Goal: Task Accomplishment & Management: Manage account settings

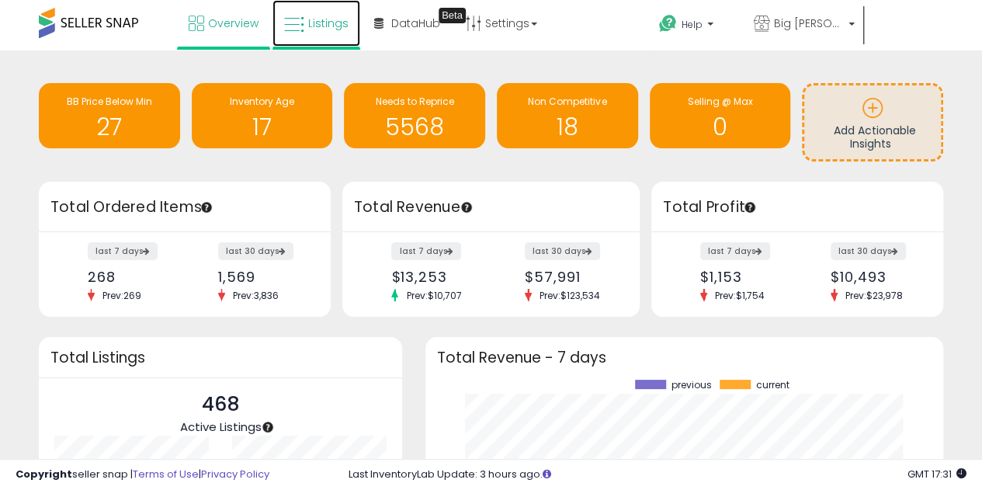
click at [299, 33] on icon at bounding box center [294, 25] width 20 height 20
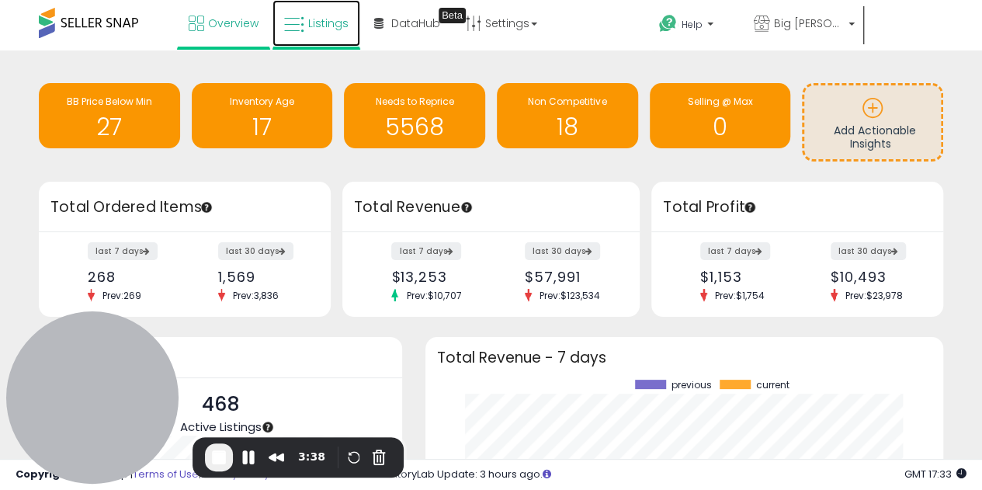
click at [331, 34] on link "Listings" at bounding box center [316, 23] width 88 height 47
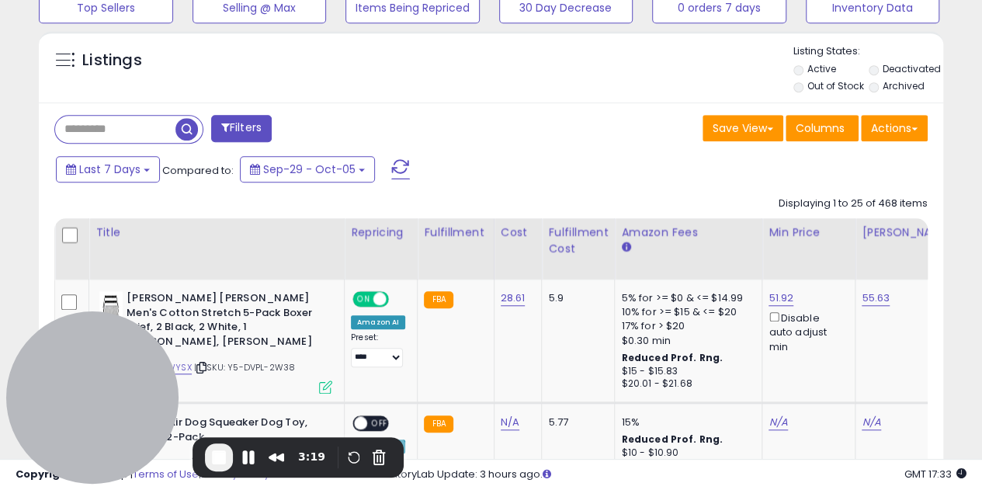
scroll to position [513, 0]
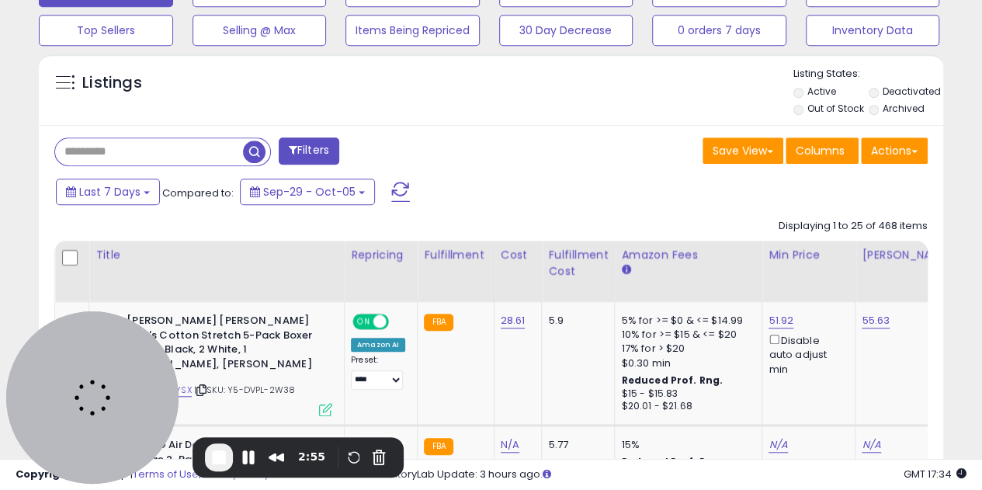
click at [140, 148] on input "text" at bounding box center [149, 151] width 188 height 27
paste input "**********"
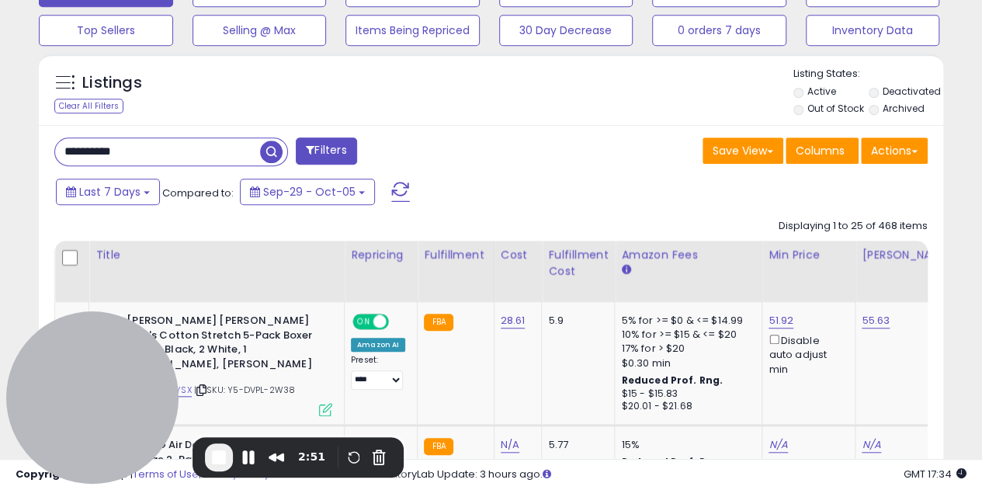
type input "**********"
click at [0, 0] on div "Retrieving listings data.." at bounding box center [0, 0] width 0 height 0
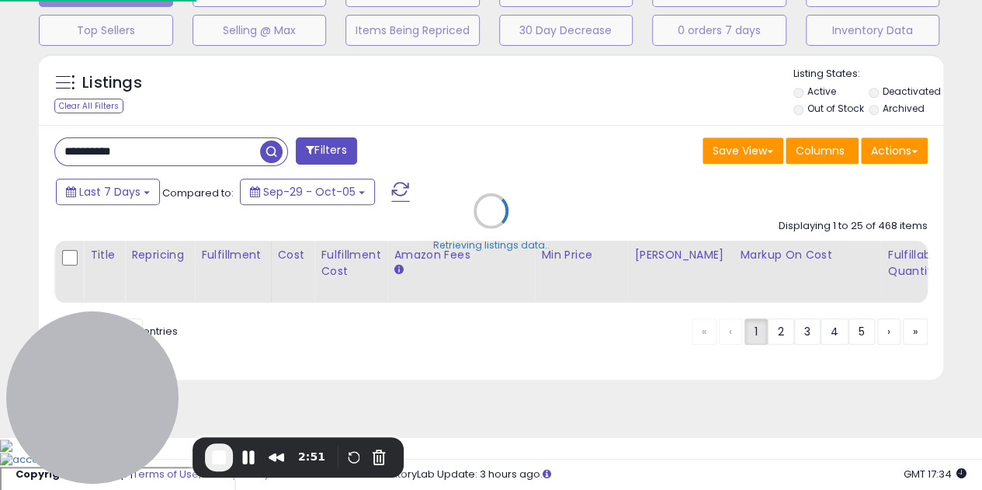
click at [279, 156] on div "Listings Clear All Filters Active" at bounding box center [491, 217] width 904 height 326
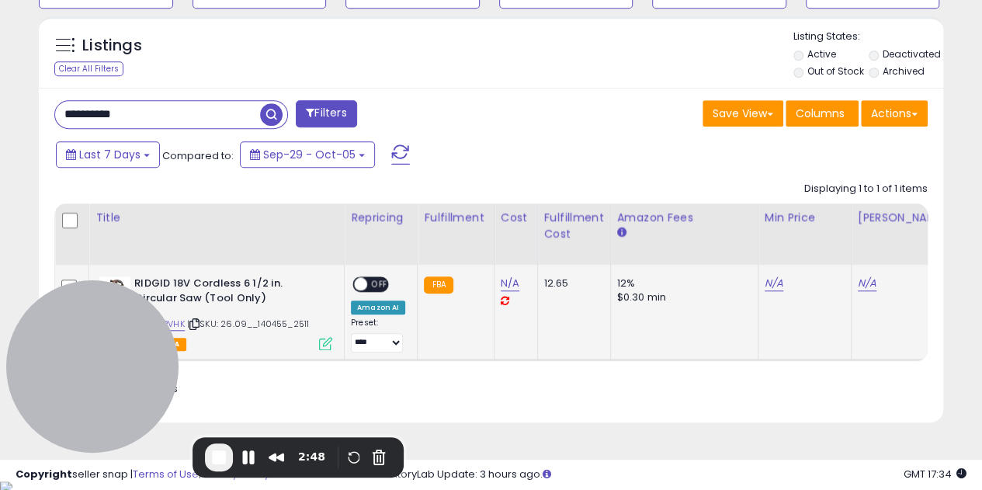
scroll to position [318, 523]
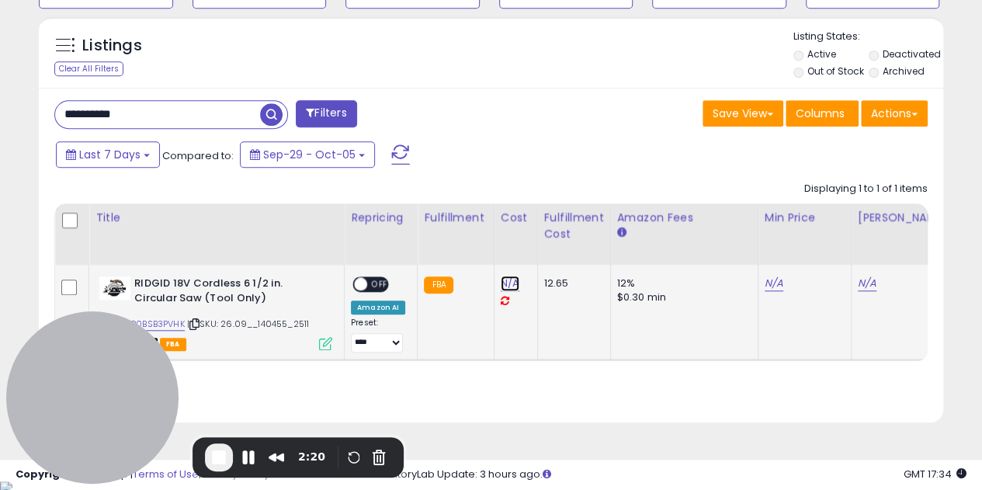
click at [508, 280] on link "N/A" at bounding box center [510, 284] width 19 height 16
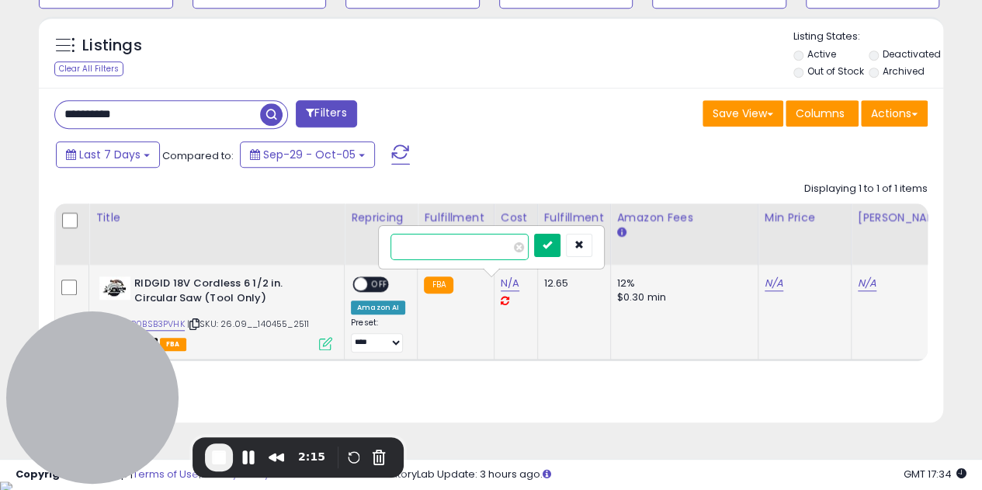
type input "*****"
click at [552, 241] on icon "submit" at bounding box center [547, 244] width 9 height 9
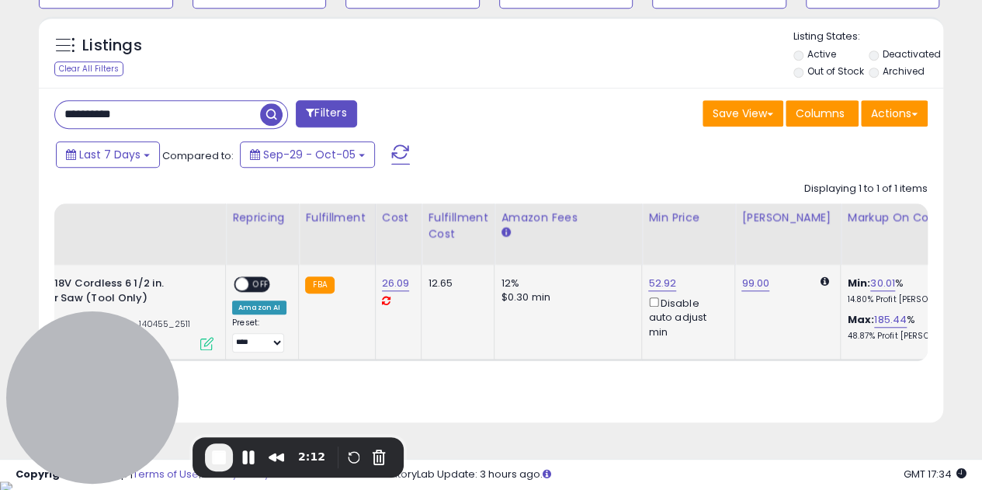
scroll to position [0, 120]
drag, startPoint x: 885, startPoint y: 277, endPoint x: 860, endPoint y: 283, distance: 25.6
click at [860, 283] on div "Min: 30.01 % 14.80% Profit Margin" at bounding box center [910, 290] width 129 height 29
drag, startPoint x: 897, startPoint y: 316, endPoint x: 865, endPoint y: 321, distance: 33.0
click at [865, 321] on div "Max: 185.44 % 48.87% Profit Margin" at bounding box center [910, 327] width 129 height 29
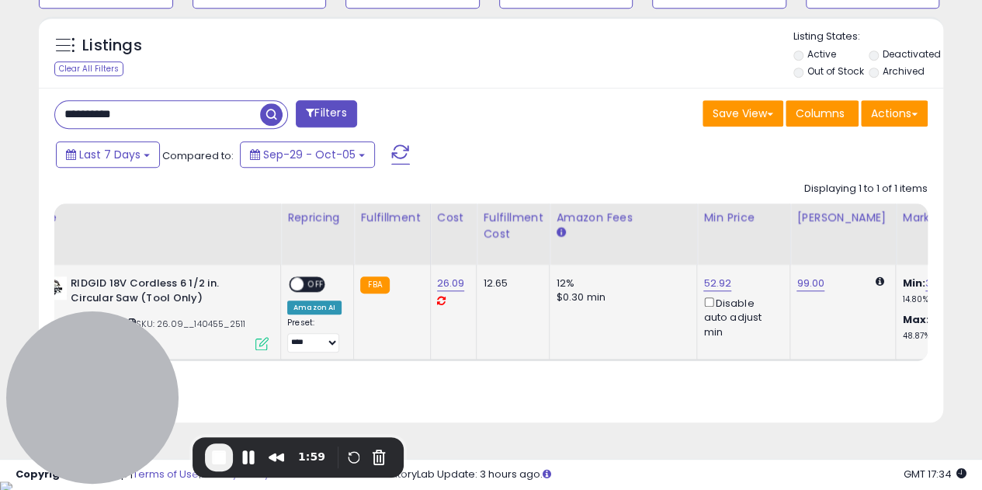
scroll to position [0, 113]
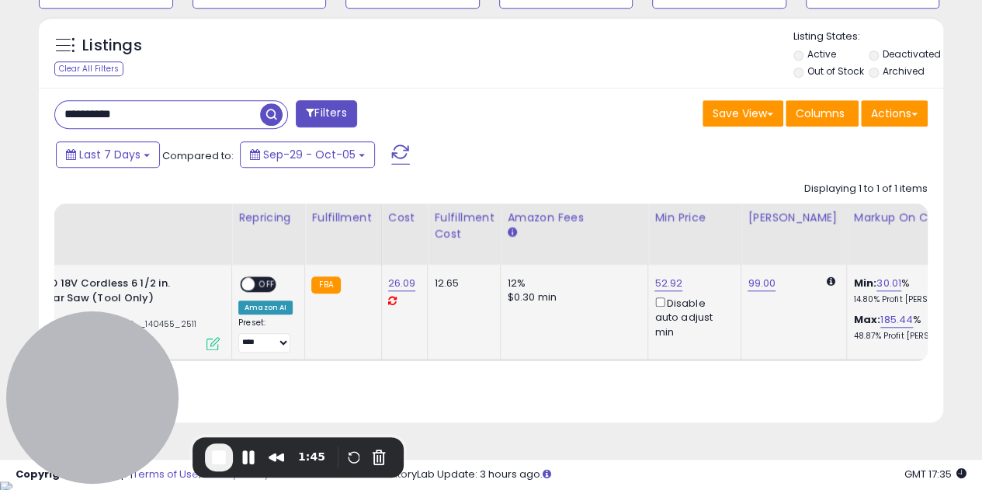
click at [661, 329] on div "Disable auto adjust min" at bounding box center [691, 316] width 75 height 45
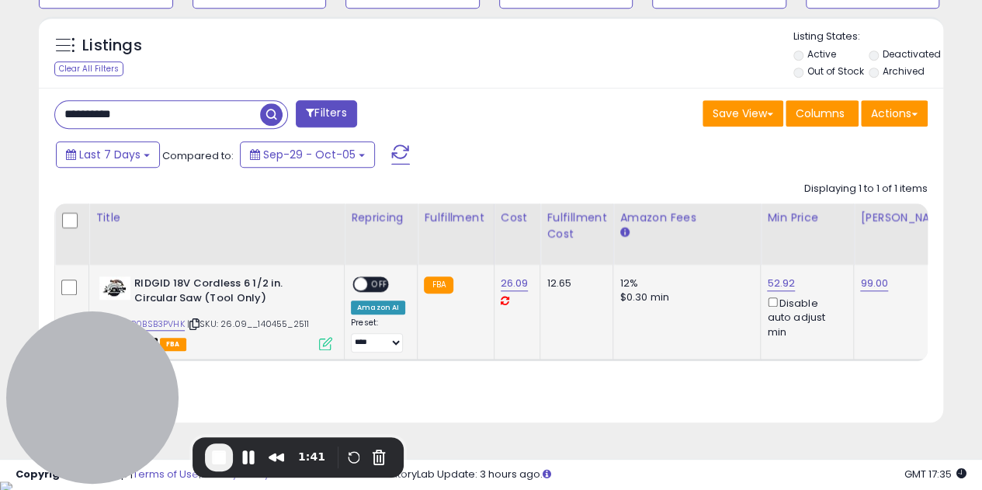
click at [366, 283] on span at bounding box center [360, 284] width 13 height 13
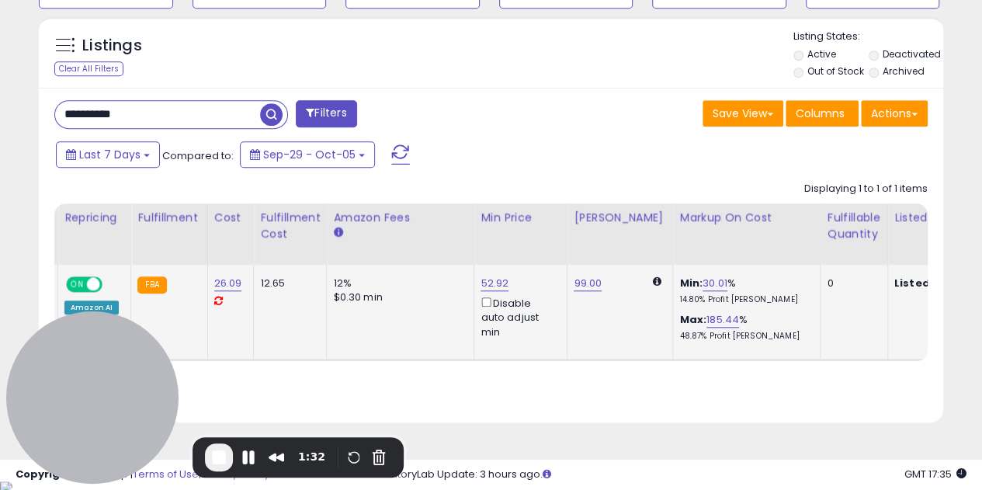
scroll to position [0, 127]
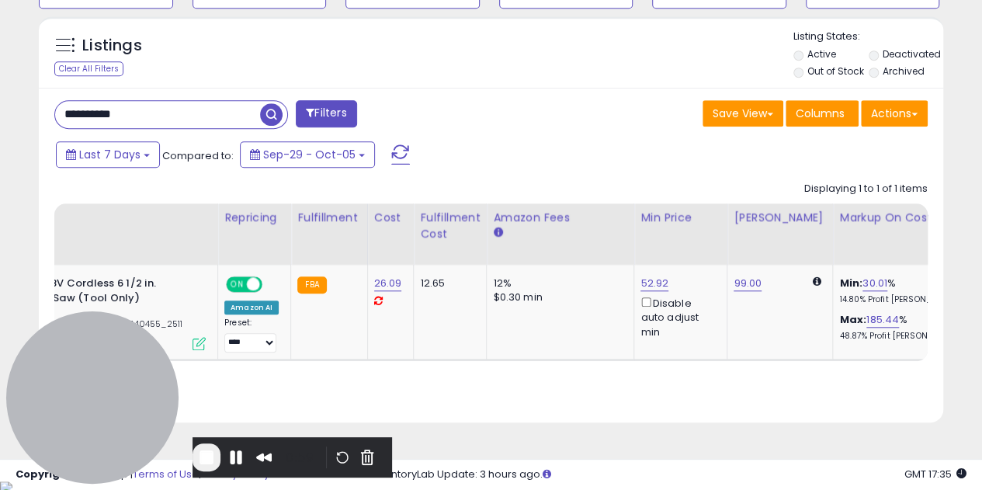
click at [217, 466] on button "End Recording" at bounding box center [206, 457] width 28 height 28
